Goal: Transaction & Acquisition: Purchase product/service

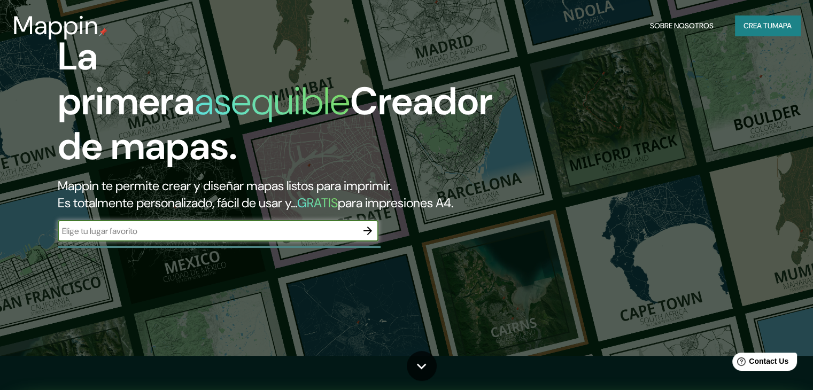
scroll to position [53, 0]
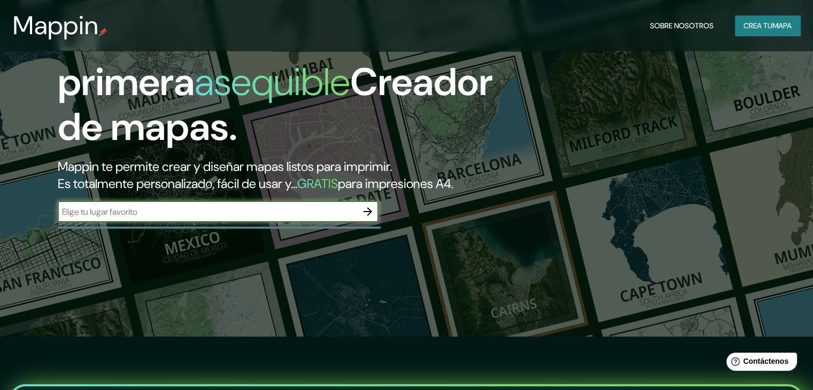
click at [323, 218] on input "text" at bounding box center [207, 212] width 299 height 12
type input "Huancayo"
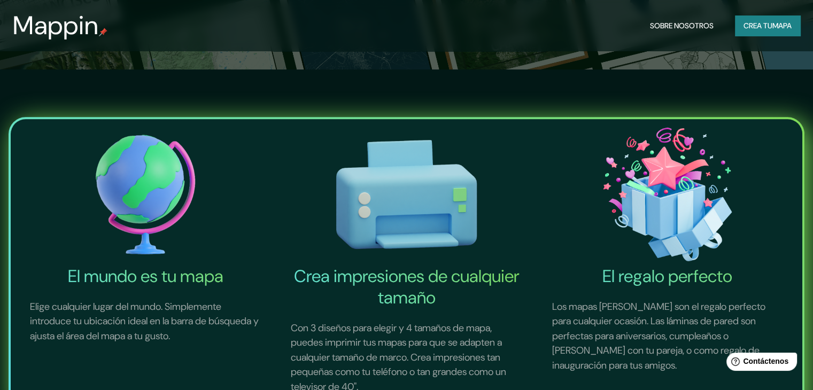
scroll to position [0, 0]
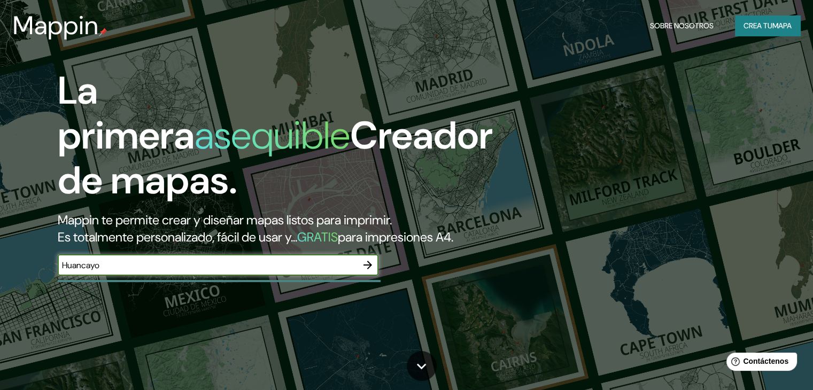
click at [368, 272] on icon "button" at bounding box center [367, 265] width 13 height 13
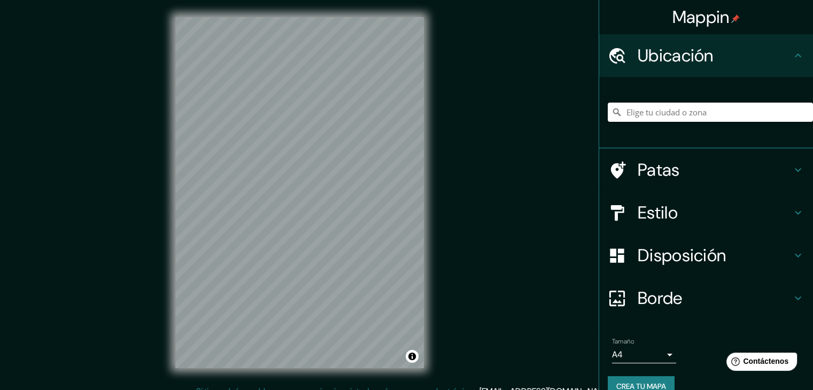
click at [723, 110] on input "Elige tu ciudad o zona" at bounding box center [710, 112] width 205 height 19
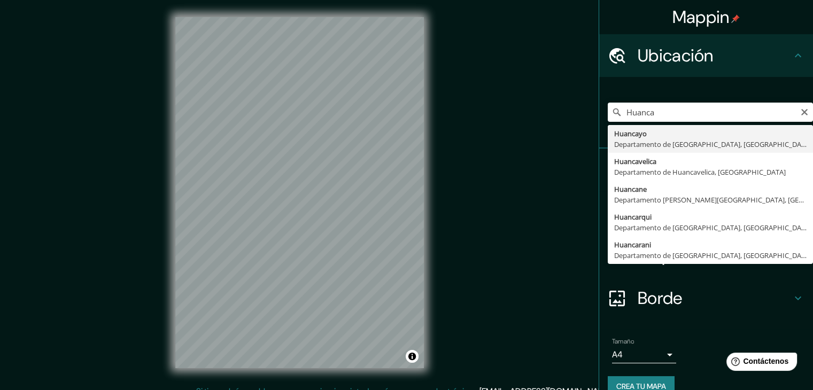
type input "Huancayo, [GEOGRAPHIC_DATA], [GEOGRAPHIC_DATA]"
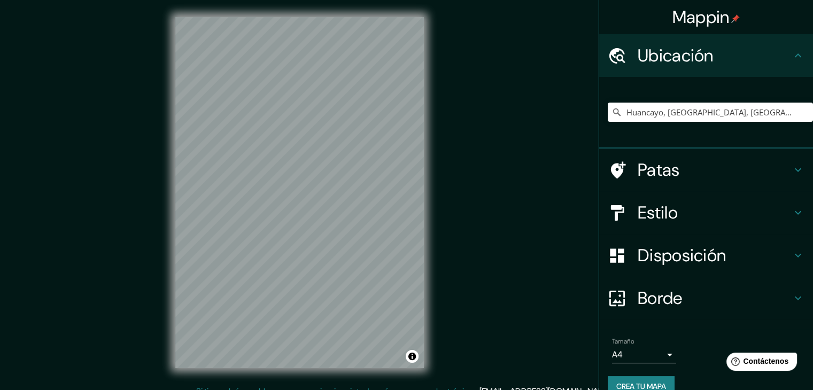
click at [656, 169] on font "Patas" at bounding box center [659, 170] width 42 height 22
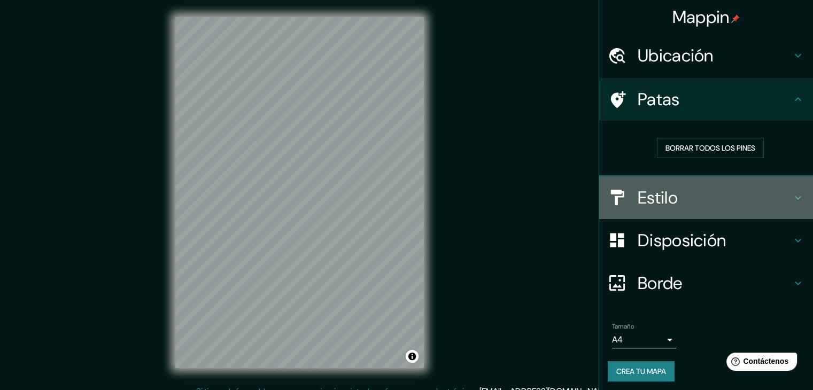
click at [692, 191] on h4 "Estilo" at bounding box center [715, 197] width 154 height 21
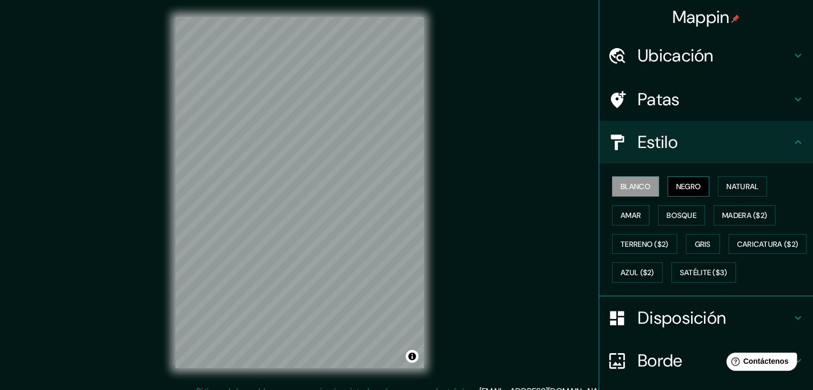
click at [693, 182] on font "Negro" at bounding box center [688, 187] width 25 height 10
click at [726, 182] on font "Natural" at bounding box center [742, 187] width 32 height 10
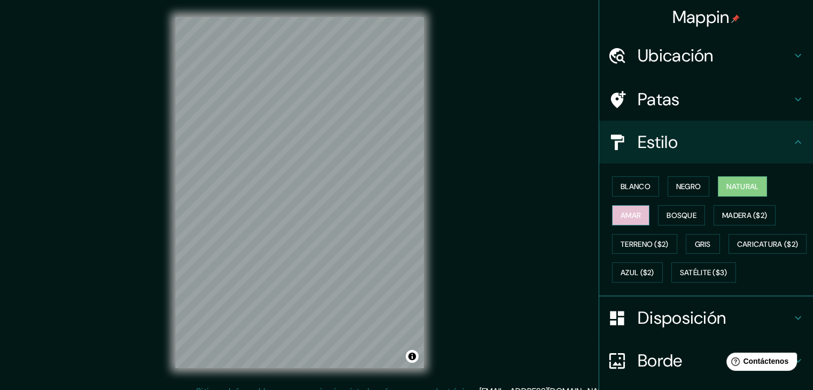
click at [627, 223] on button "Amar" at bounding box center [630, 215] width 37 height 20
click at [667, 221] on font "Bosque" at bounding box center [682, 215] width 30 height 14
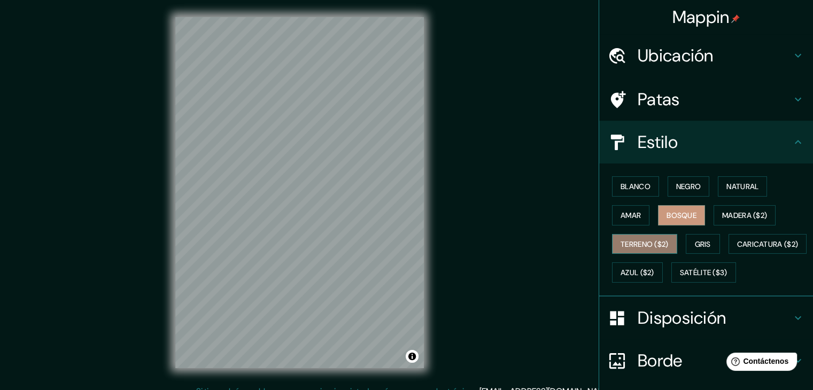
click at [660, 240] on font "Terreno ($2)" at bounding box center [645, 244] width 48 height 10
click at [695, 234] on button "Gris" at bounding box center [703, 244] width 34 height 20
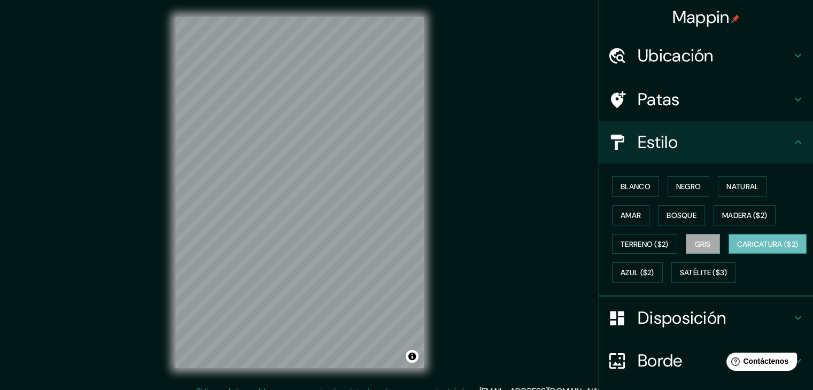
click at [737, 249] on font "Caricatura ($2)" at bounding box center [767, 244] width 61 height 10
click at [654, 273] on font "Azul ($2)" at bounding box center [638, 273] width 34 height 10
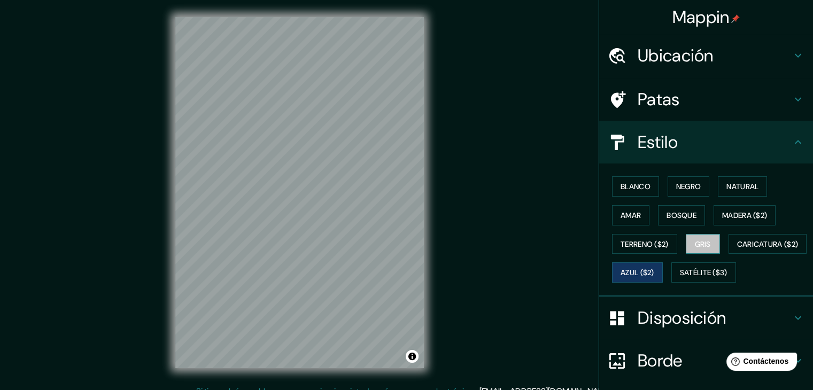
click at [704, 244] on font "Gris" at bounding box center [703, 244] width 16 height 10
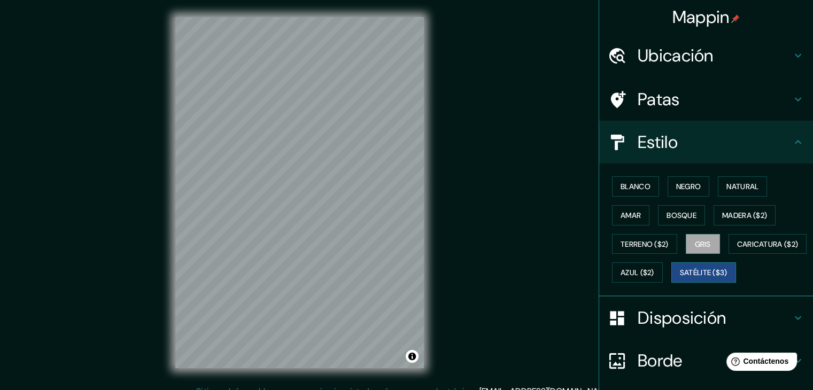
click at [680, 278] on font "Satélite ($3)" at bounding box center [704, 273] width 48 height 10
click at [635, 184] on font "Blanco" at bounding box center [636, 187] width 30 height 10
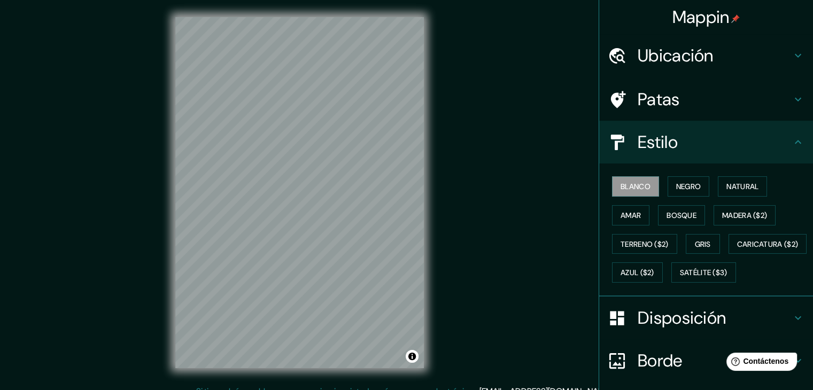
click at [672, 150] on h4 "Estilo" at bounding box center [715, 142] width 154 height 21
click at [792, 142] on icon at bounding box center [798, 142] width 13 height 13
click at [794, 146] on icon at bounding box center [798, 142] width 13 height 13
click at [795, 143] on icon at bounding box center [798, 142] width 6 height 4
click at [785, 337] on div "Disposición" at bounding box center [706, 318] width 214 height 43
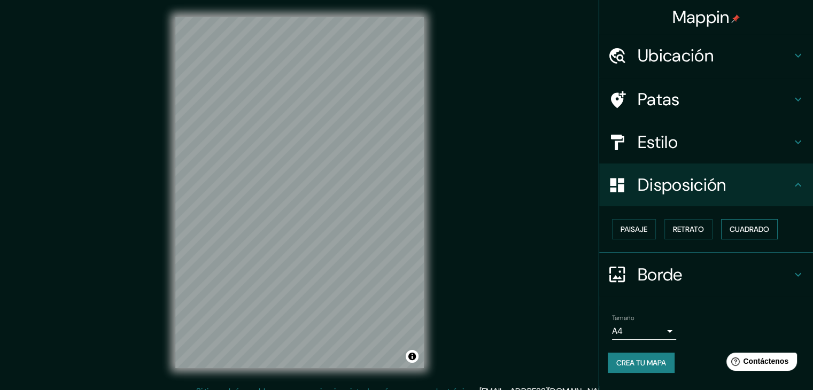
click at [736, 228] on font "Cuadrado" at bounding box center [750, 230] width 40 height 10
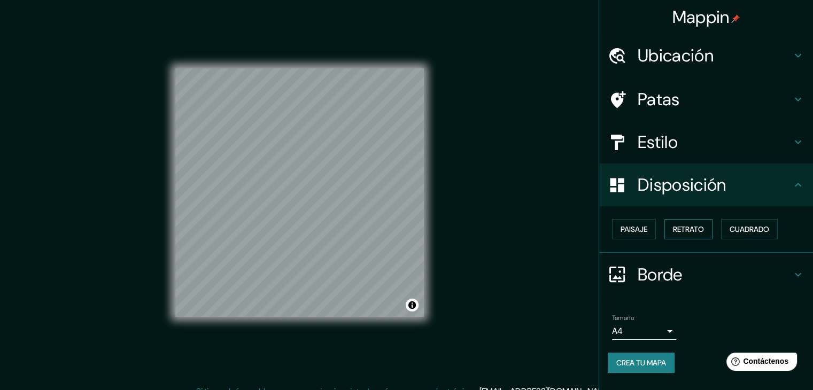
click at [689, 228] on font "Retrato" at bounding box center [688, 230] width 31 height 10
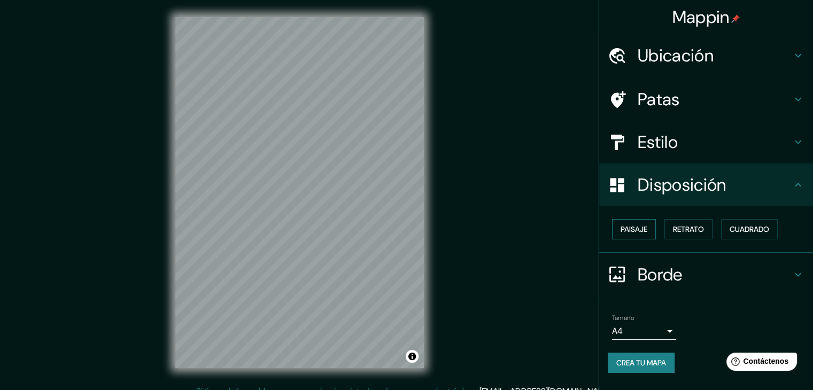
click at [655, 233] on button "Paisaje" at bounding box center [634, 229] width 44 height 20
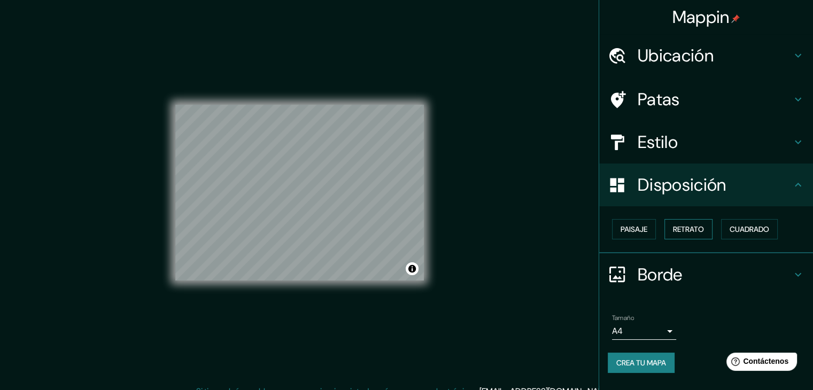
click at [710, 233] on button "Retrato" at bounding box center [688, 229] width 48 height 20
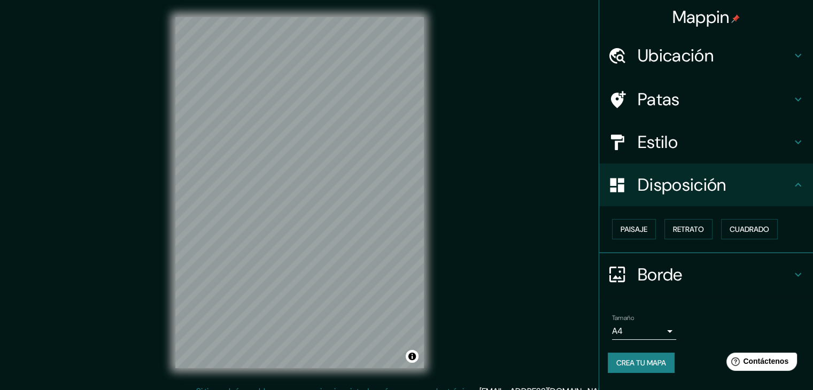
click at [770, 268] on h4 "Borde" at bounding box center [715, 274] width 154 height 21
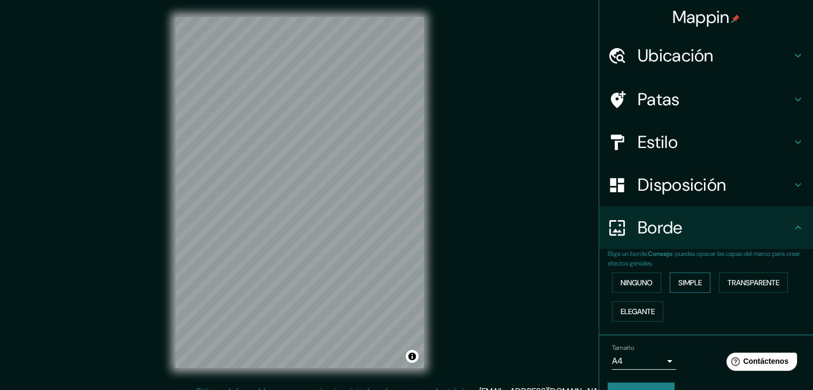
click at [701, 286] on button "Simple" at bounding box center [690, 283] width 41 height 20
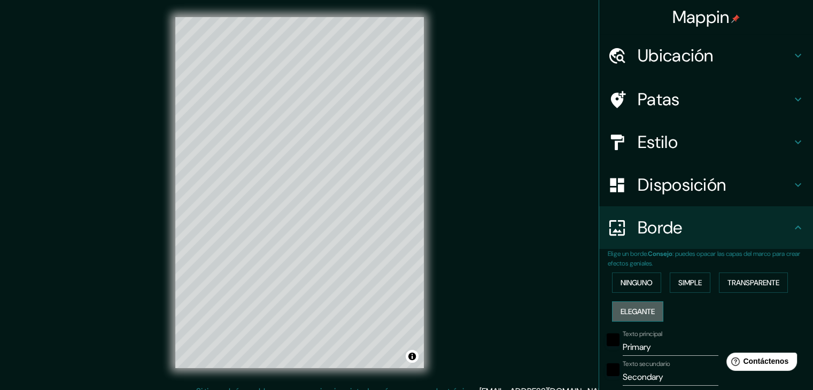
click at [641, 307] on font "Elegante" at bounding box center [638, 312] width 34 height 10
click at [629, 285] on font "Ninguno" at bounding box center [637, 283] width 32 height 10
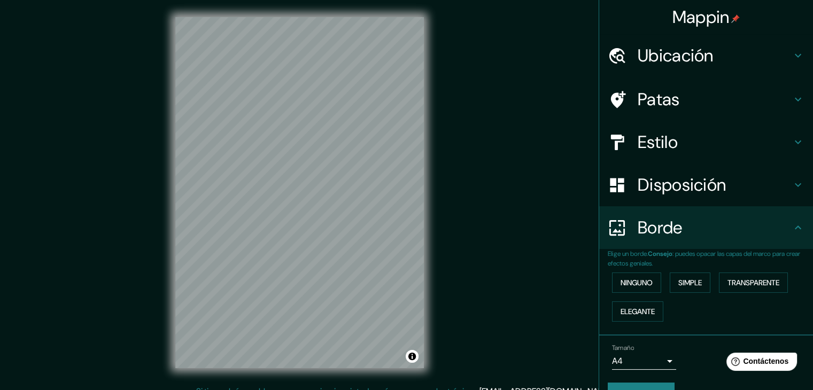
click at [690, 101] on h4 "Patas" at bounding box center [715, 99] width 154 height 21
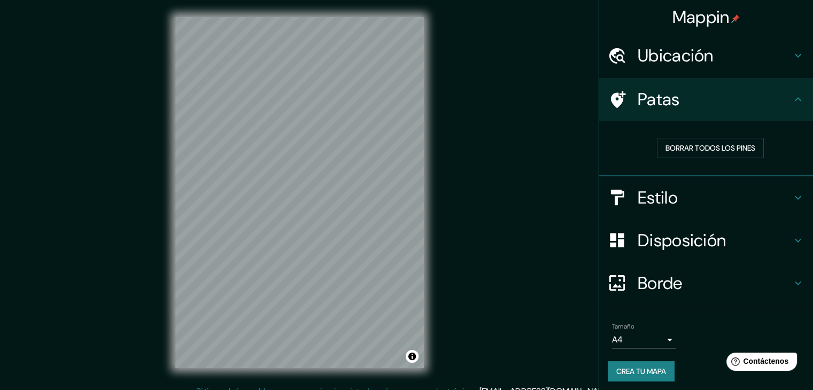
click at [721, 194] on h4 "Estilo" at bounding box center [715, 197] width 154 height 21
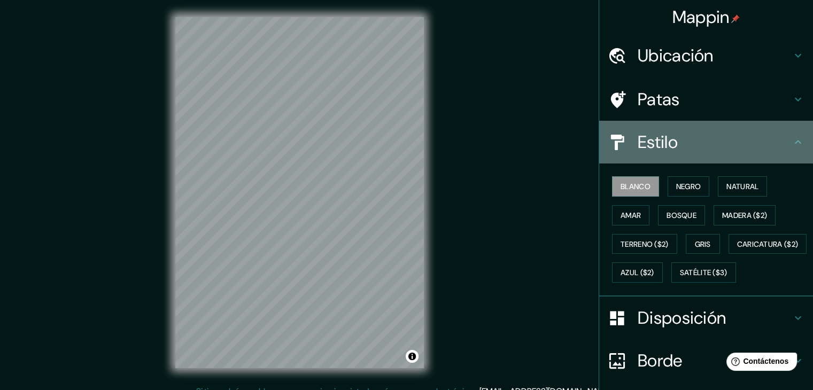
click at [716, 160] on div "Estilo" at bounding box center [706, 142] width 214 height 43
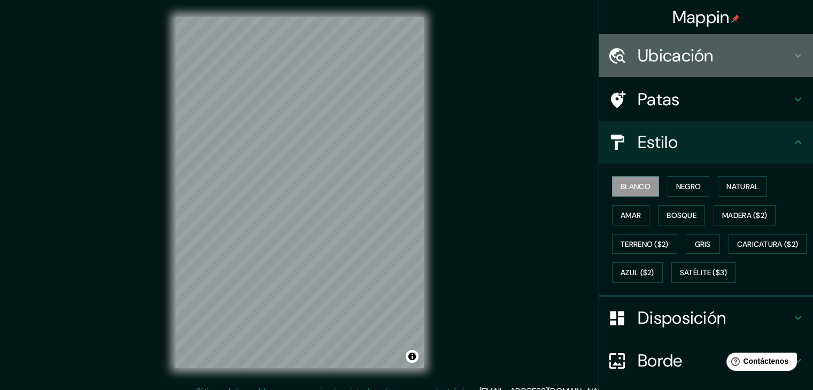
click at [736, 55] on h4 "Ubicación" at bounding box center [715, 55] width 154 height 21
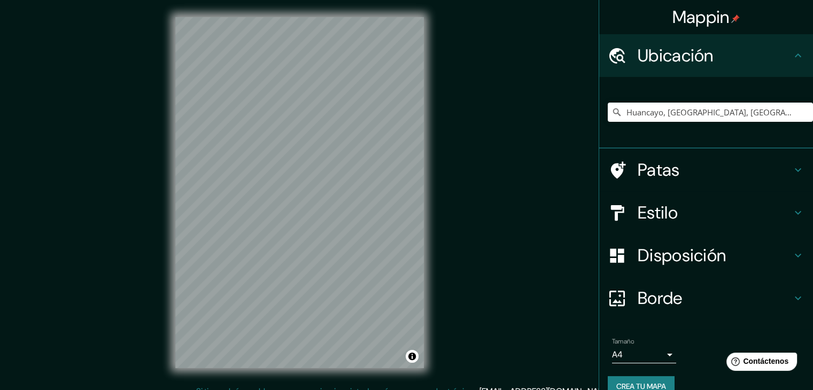
click at [736, 55] on h4 "Ubicación" at bounding box center [715, 55] width 154 height 21
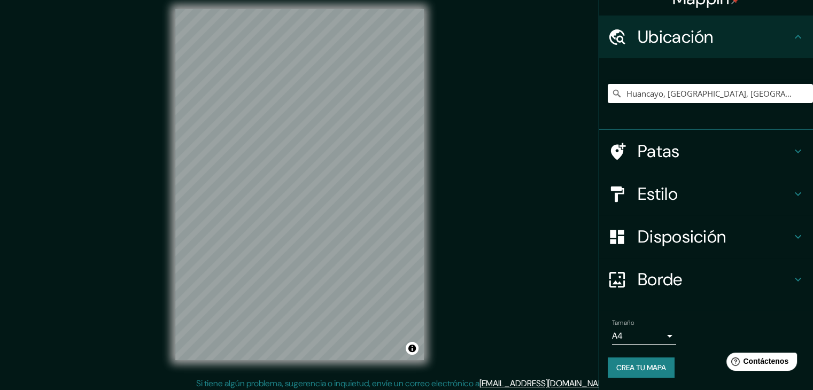
scroll to position [12, 0]
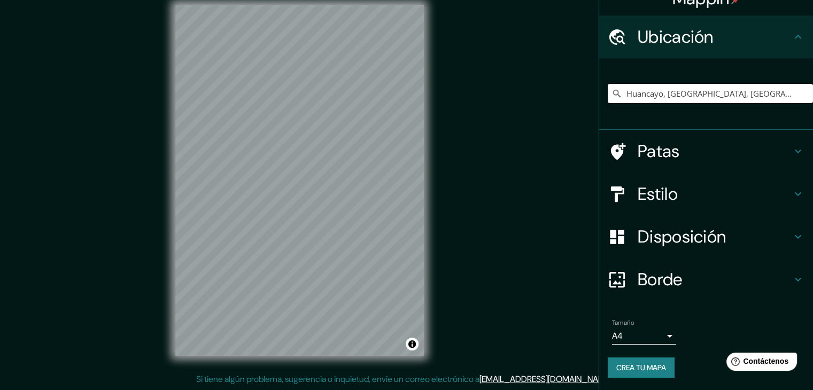
click at [668, 152] on font "Patas" at bounding box center [659, 151] width 42 height 22
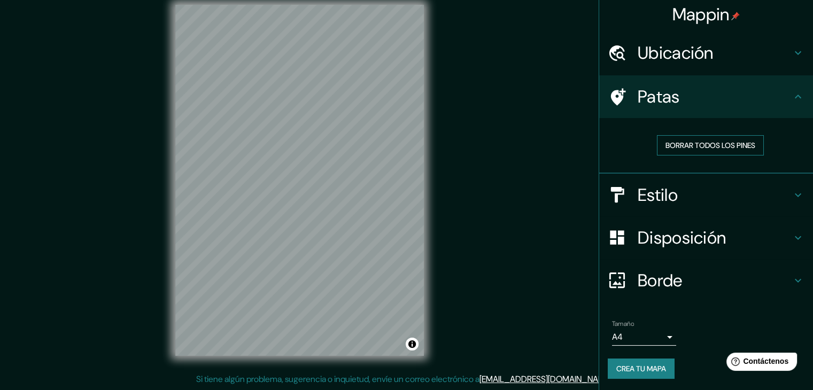
scroll to position [3, 0]
click at [744, 141] on font "Borrar todos los pines" at bounding box center [711, 146] width 90 height 10
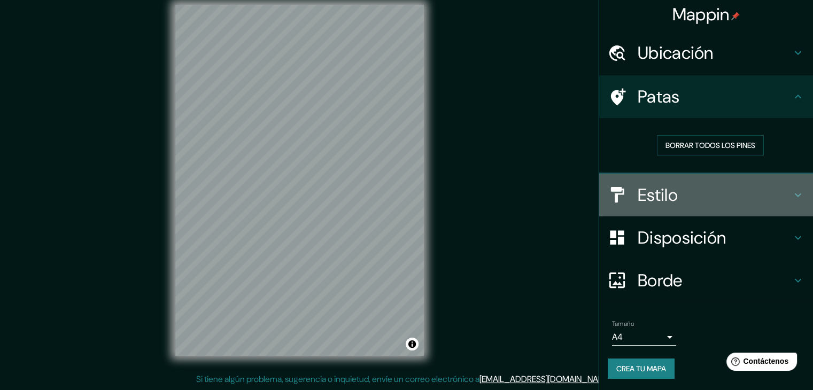
click at [712, 201] on h4 "Estilo" at bounding box center [715, 194] width 154 height 21
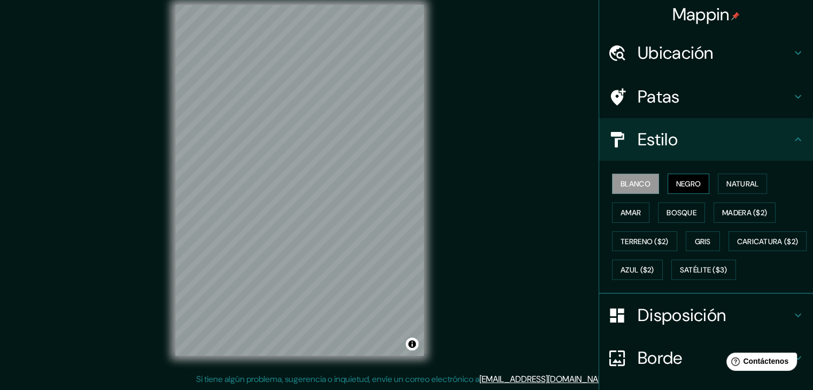
click at [696, 186] on button "Negro" at bounding box center [689, 184] width 42 height 20
click at [638, 185] on font "Blanco" at bounding box center [636, 184] width 30 height 10
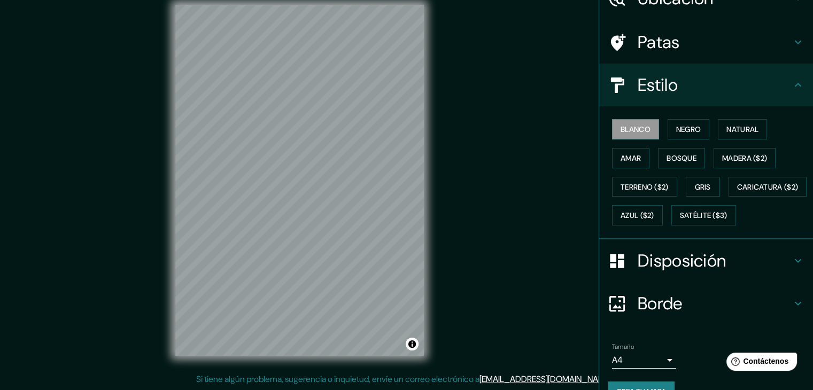
scroll to position [108, 0]
